Goal: Transaction & Acquisition: Purchase product/service

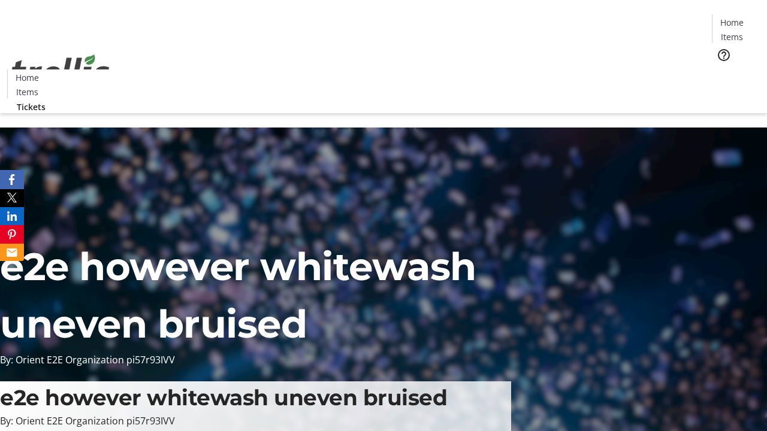
click at [721, 69] on span "Tickets" at bounding box center [735, 75] width 29 height 13
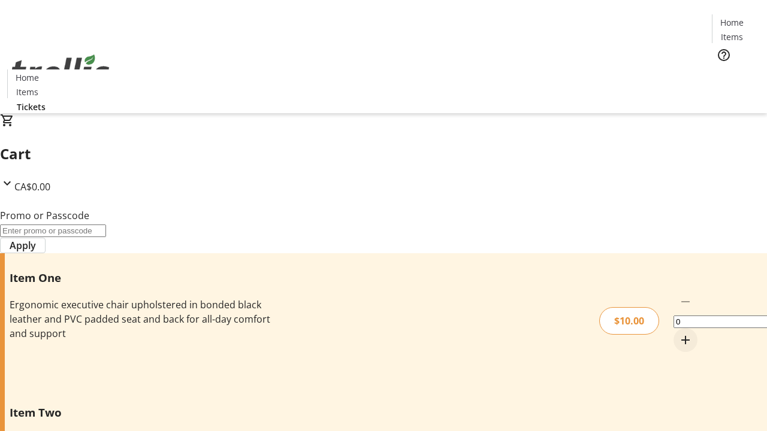
click at [678, 333] on mat-icon "Increment by one" at bounding box center [685, 340] width 14 height 14
type input "1"
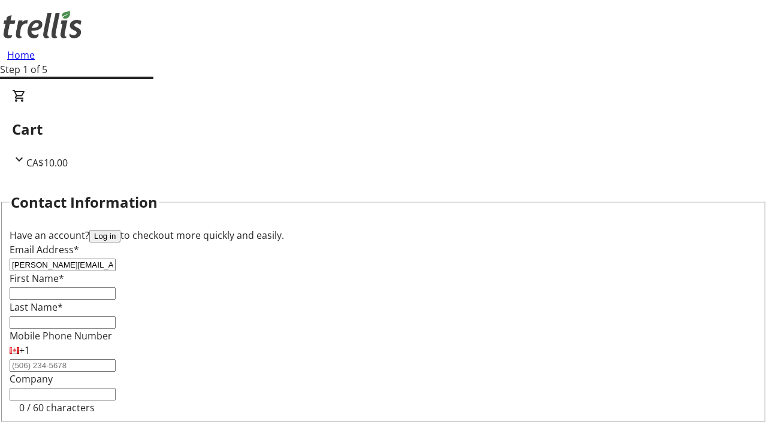
type input "[PERSON_NAME][EMAIL_ADDRESS][DOMAIN_NAME]"
type input "[PERSON_NAME]"
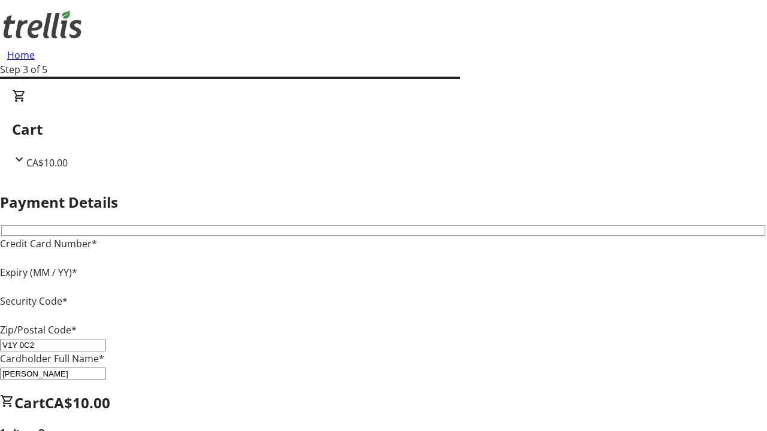
type input "V1Y 0C2"
